Goal: Find specific page/section: Find specific page/section

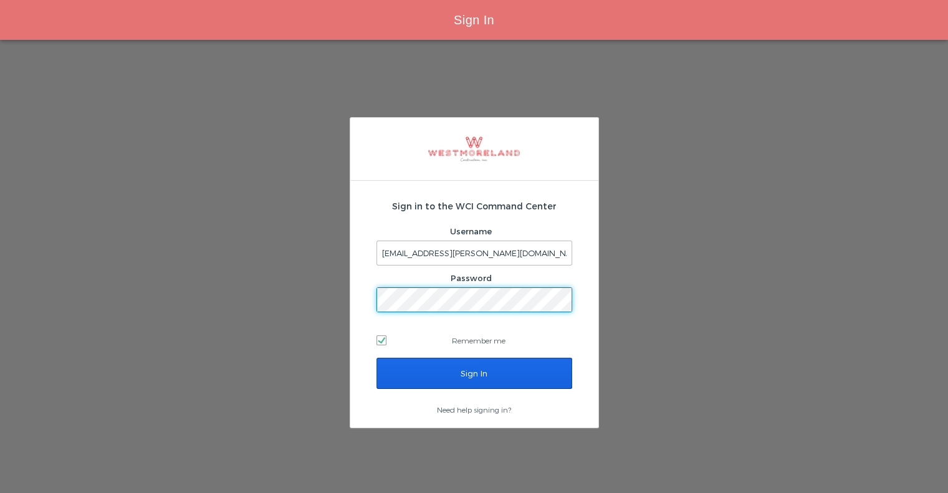
click at [430, 368] on input "Sign In" at bounding box center [475, 373] width 196 height 31
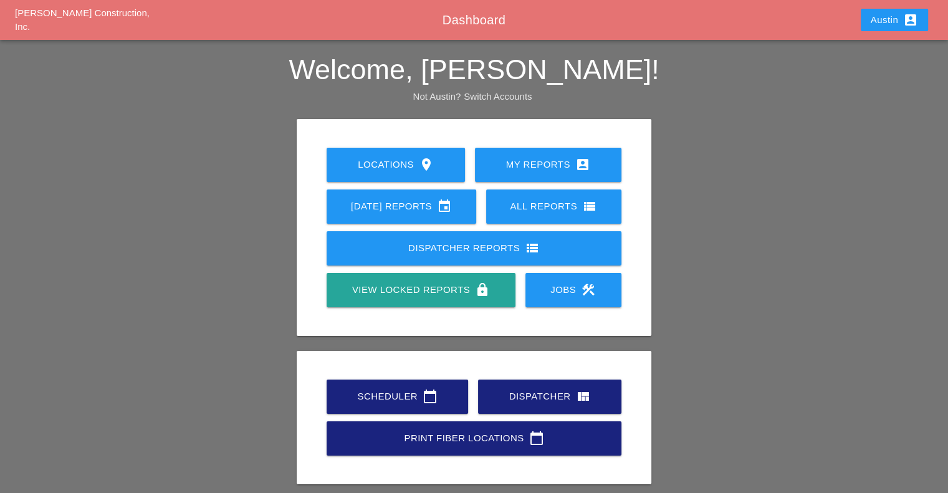
click at [420, 418] on div "Scheduler calendar_today Dispatcher view_quilt Print Fiber Locations calendar_t…" at bounding box center [474, 418] width 305 height 84
click at [419, 403] on div "Scheduler calendar_today" at bounding box center [398, 396] width 102 height 15
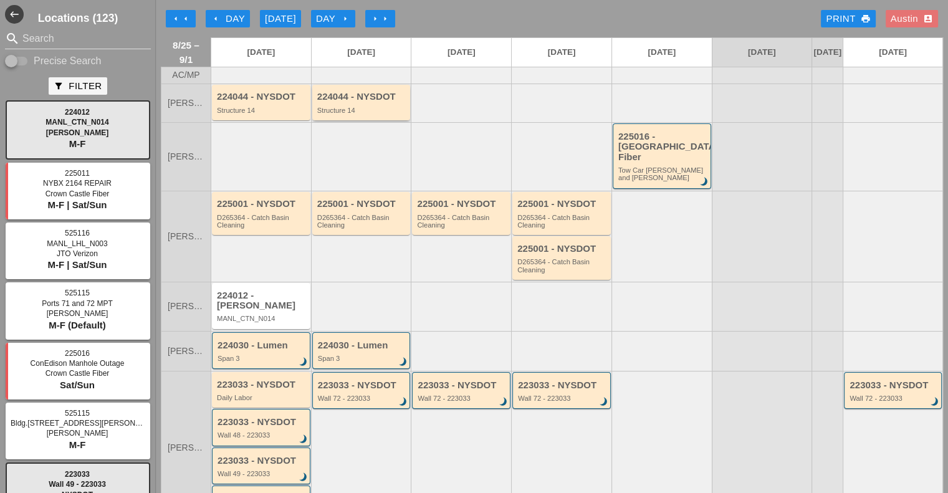
click at [352, 112] on div "224044 - NYSDOT Structure 14" at bounding box center [362, 103] width 90 height 22
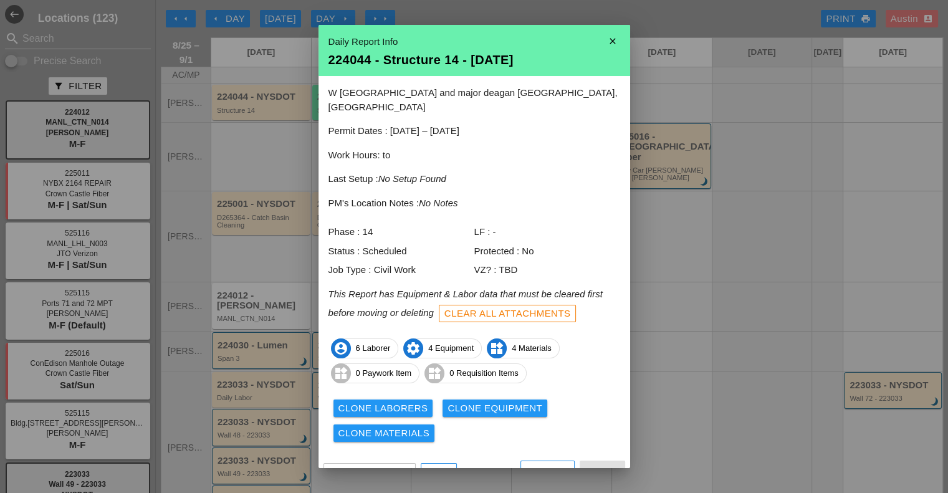
click at [604, 37] on icon "close" at bounding box center [612, 41] width 25 height 25
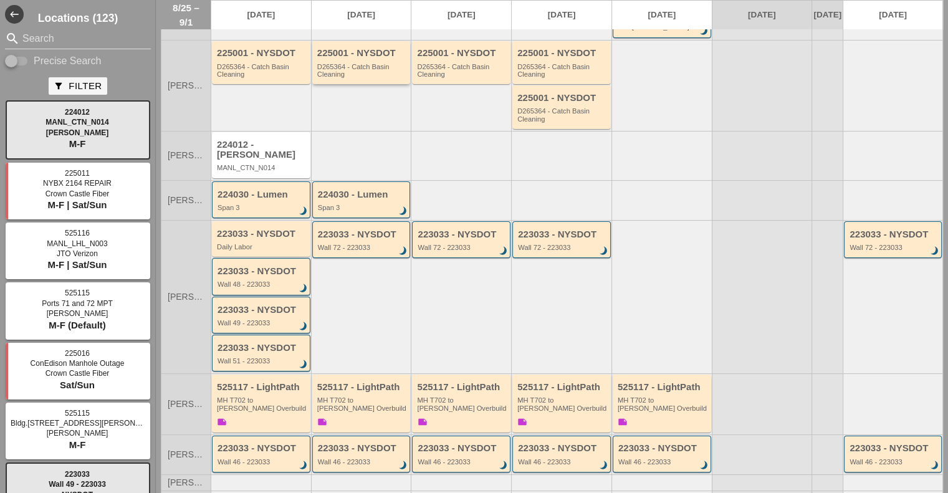
scroll to position [231, 0]
